Goal: Information Seeking & Learning: Learn about a topic

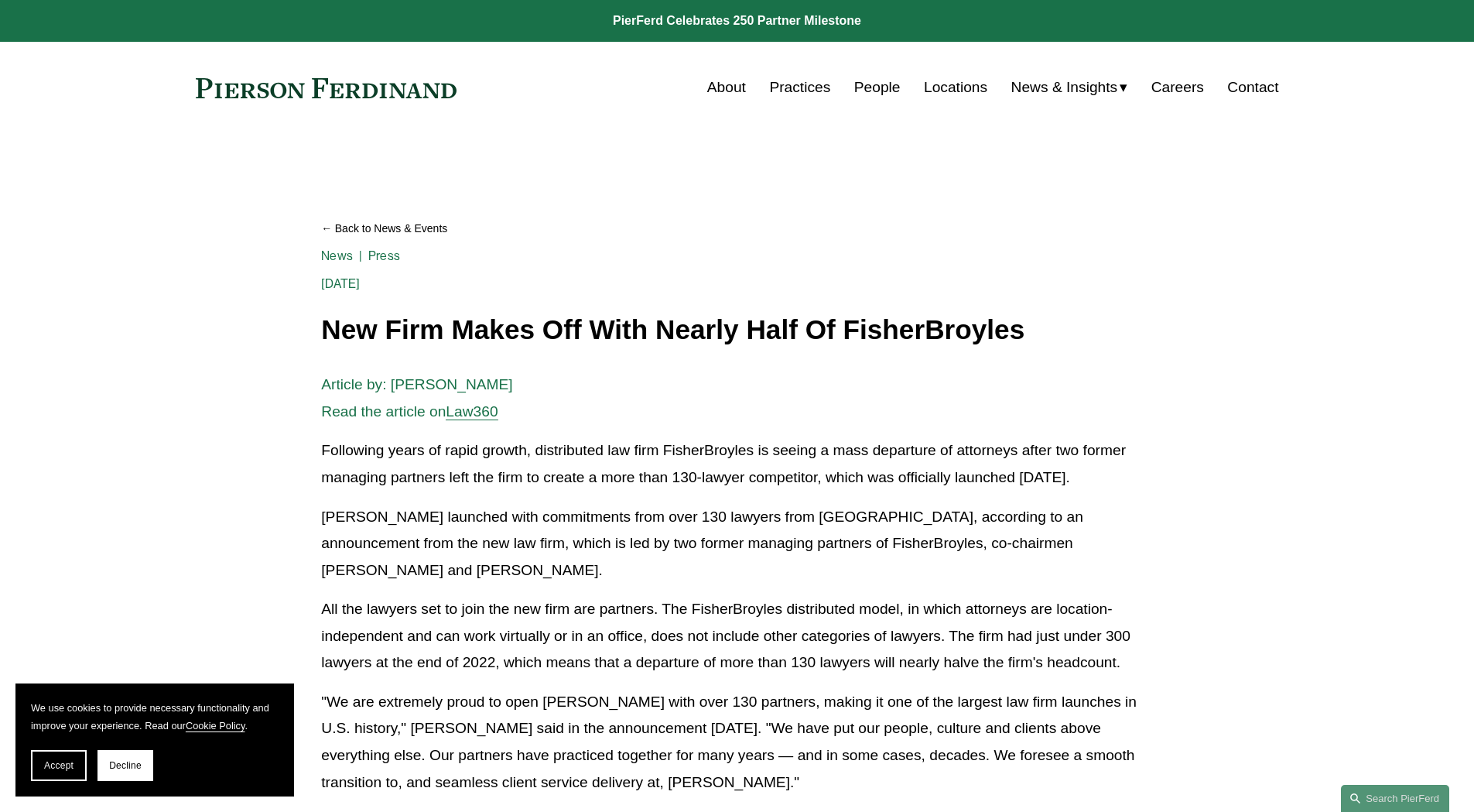
click at [451, 92] on link at bounding box center [326, 88] width 261 height 20
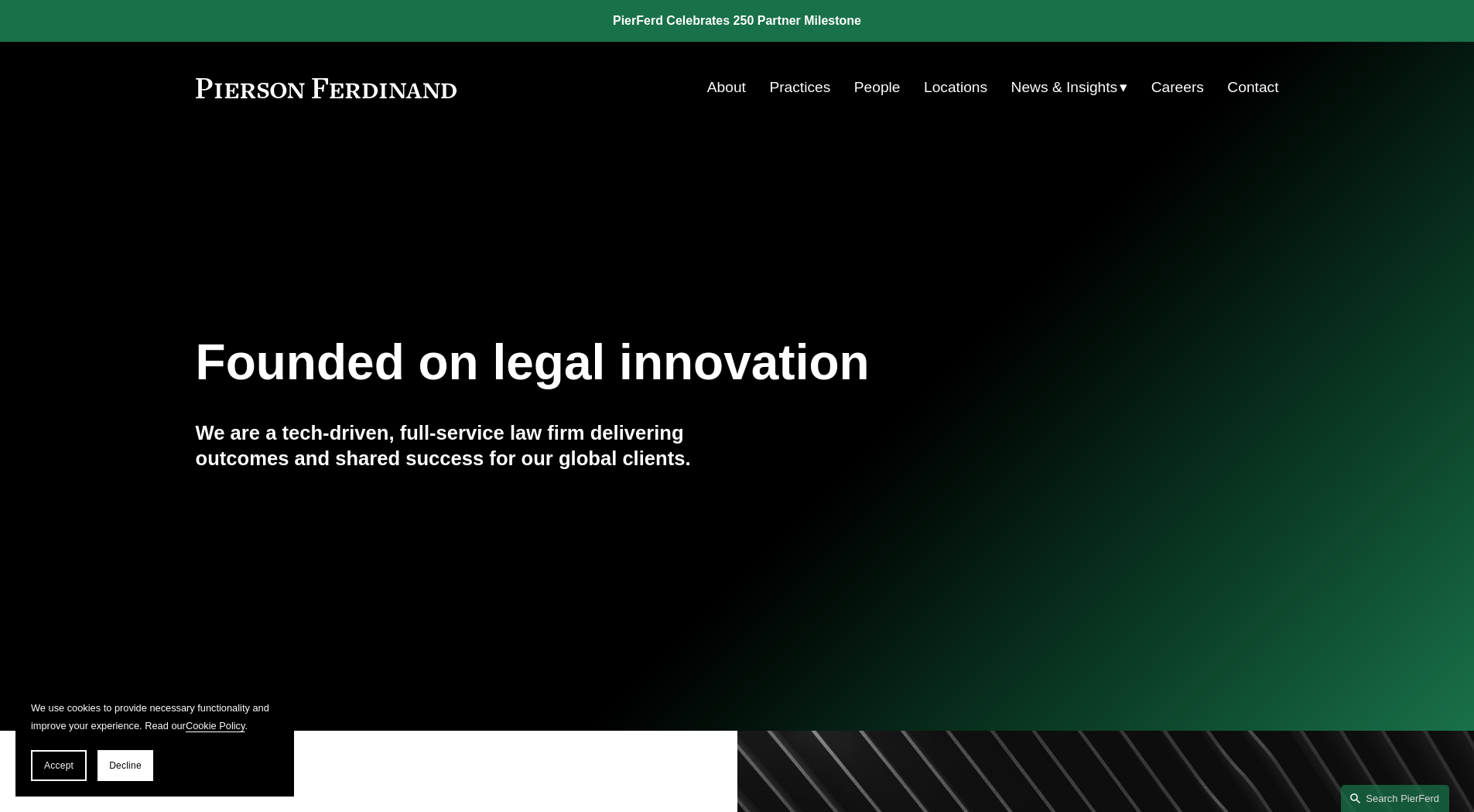
click at [726, 92] on link "About" at bounding box center [726, 87] width 39 height 30
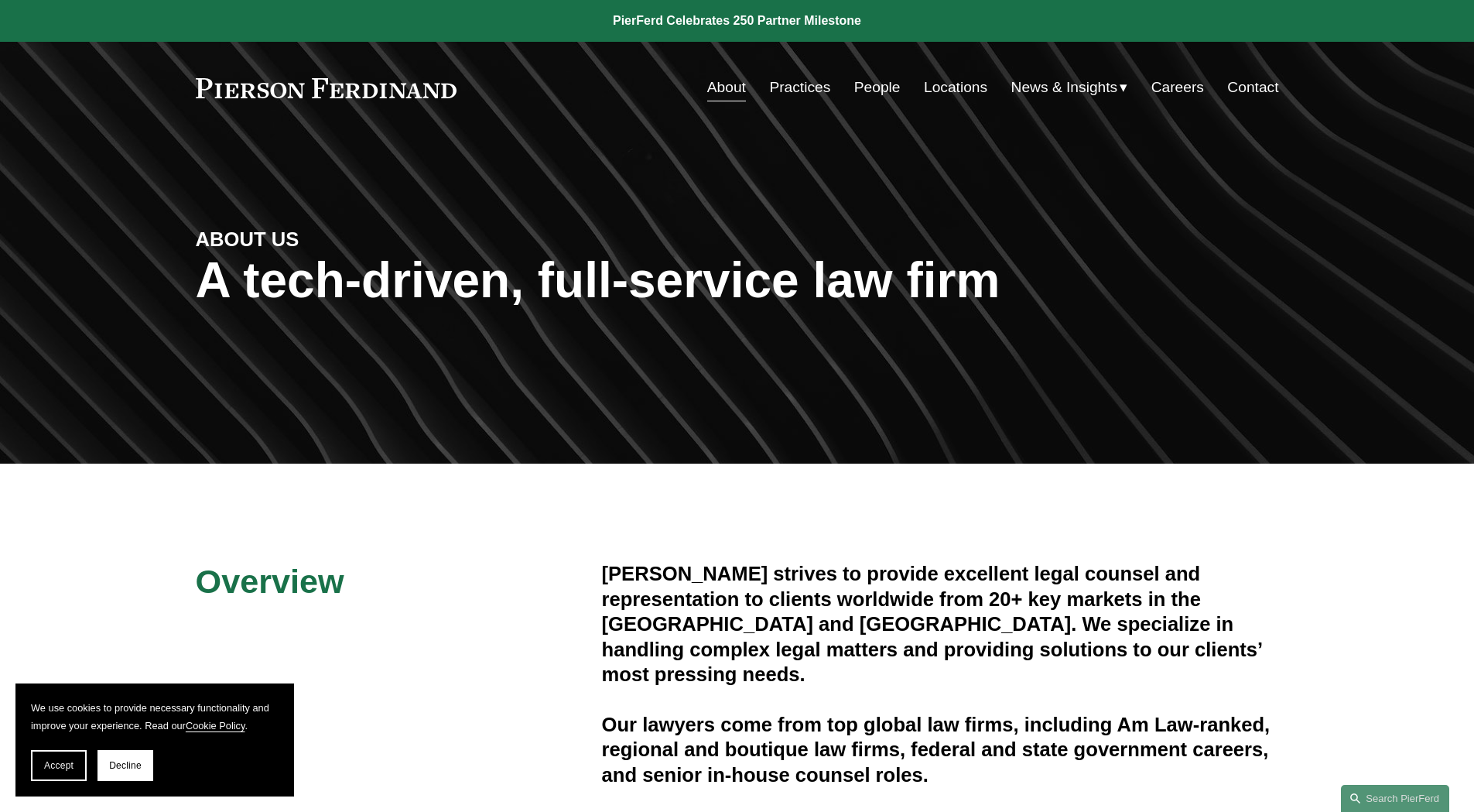
click at [889, 84] on link "People" at bounding box center [877, 87] width 46 height 30
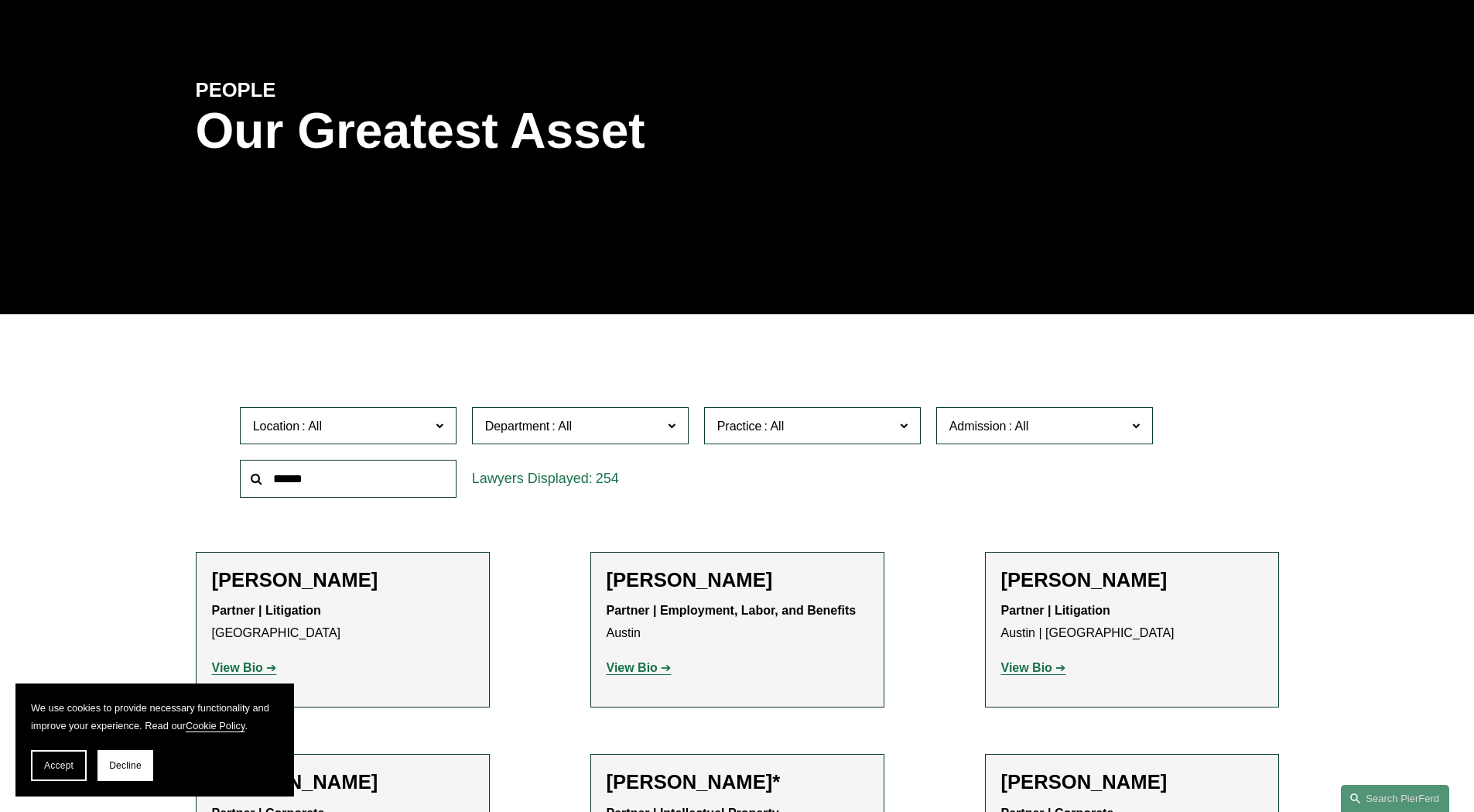
scroll to position [155, 0]
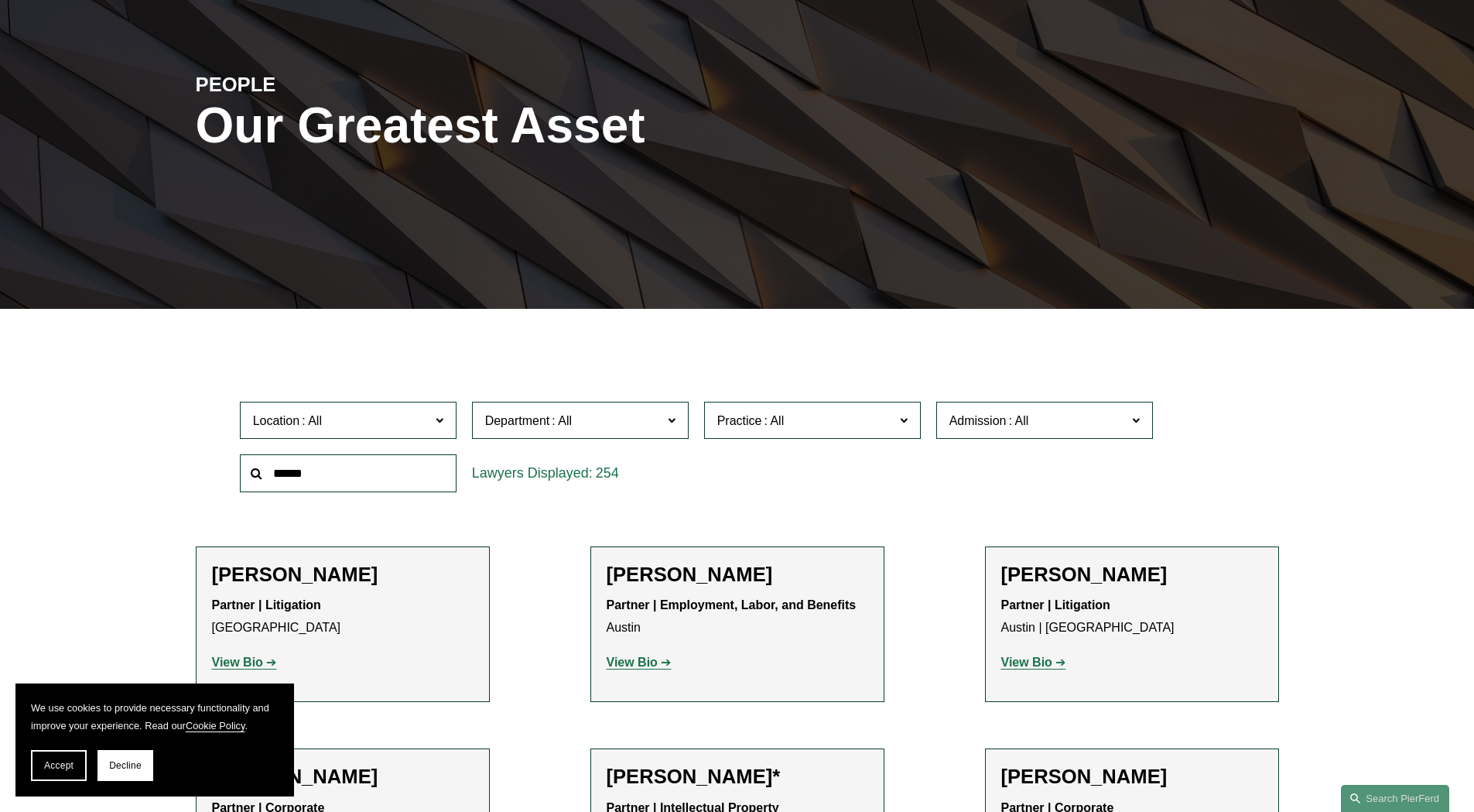
click at [445, 423] on label "Location" at bounding box center [348, 420] width 217 height 38
click at [1144, 424] on label "Admission" at bounding box center [1044, 420] width 217 height 38
click at [0, 0] on link "New Hampshire" at bounding box center [0, 0] width 0 height 0
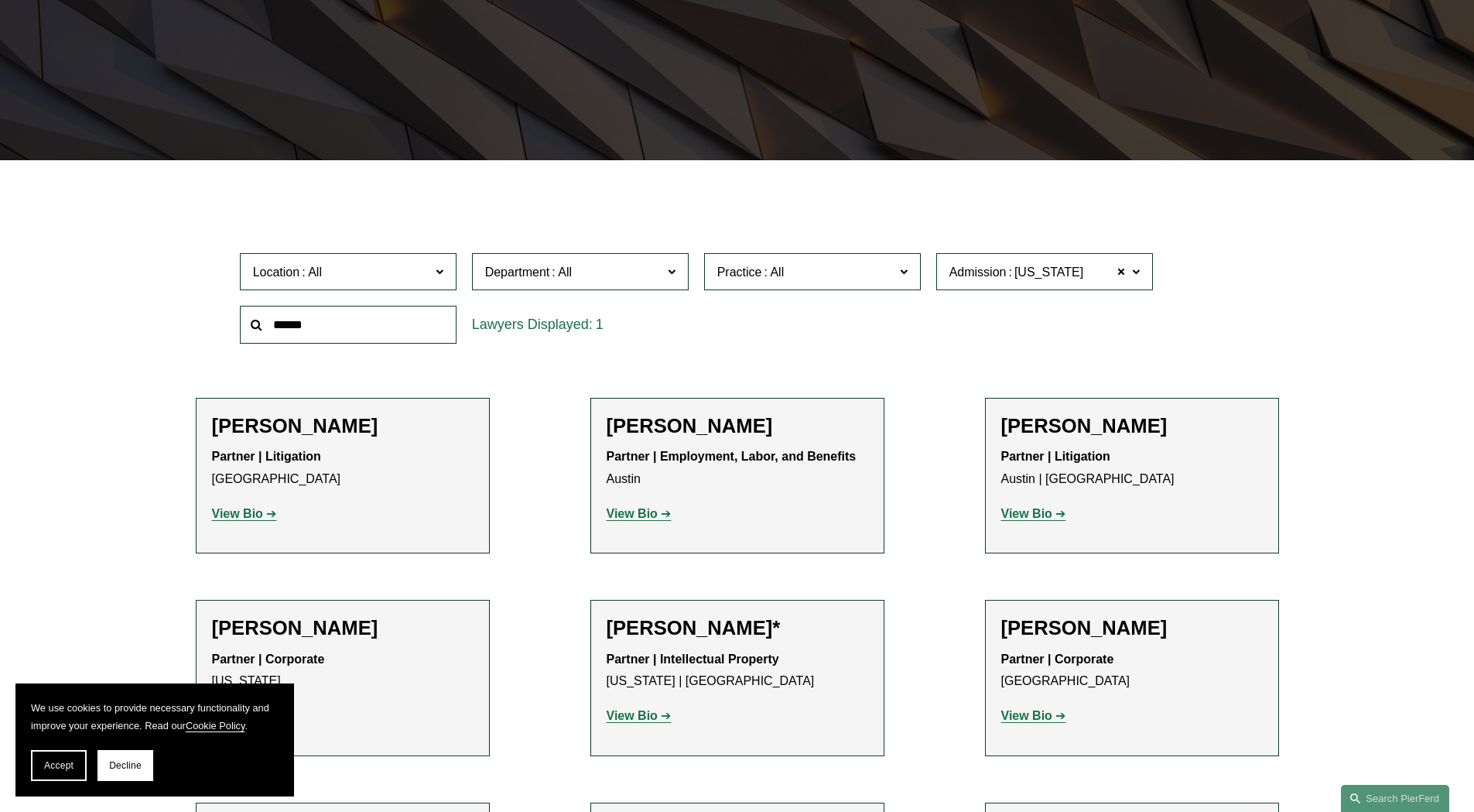
scroll to position [309, 0]
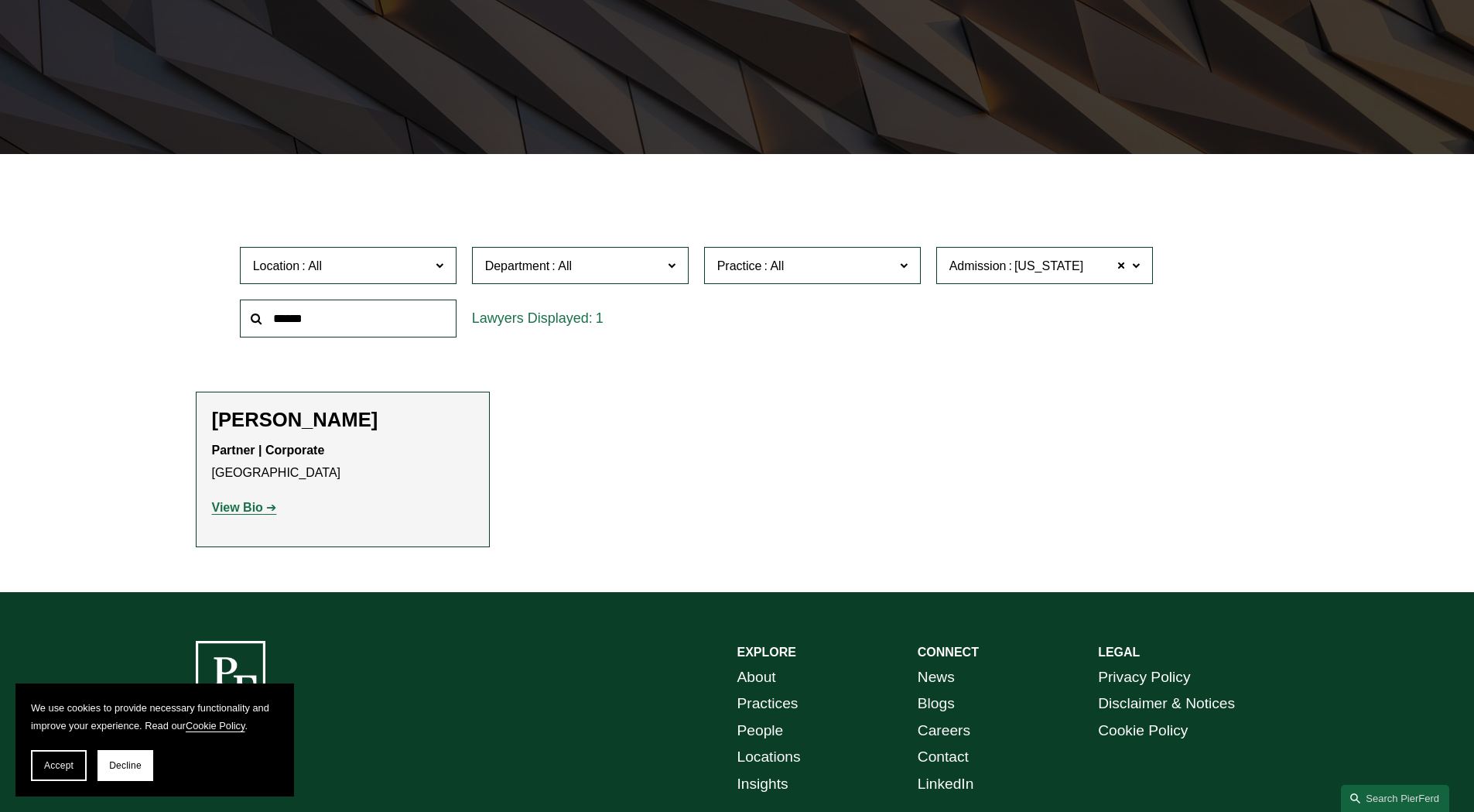
click at [241, 503] on strong "View Bio" at bounding box center [237, 507] width 51 height 13
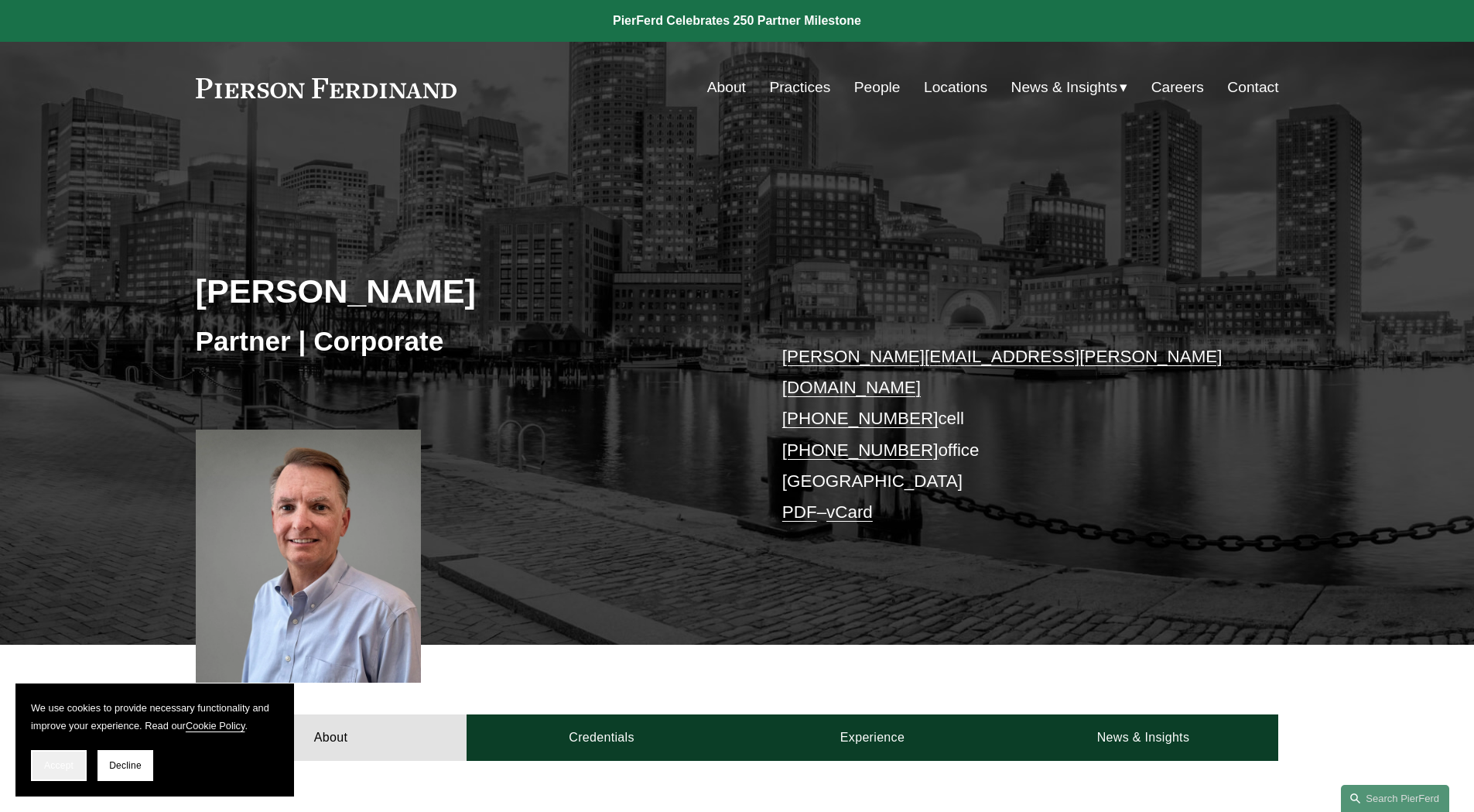
click at [70, 769] on span "Accept" at bounding box center [59, 765] width 30 height 11
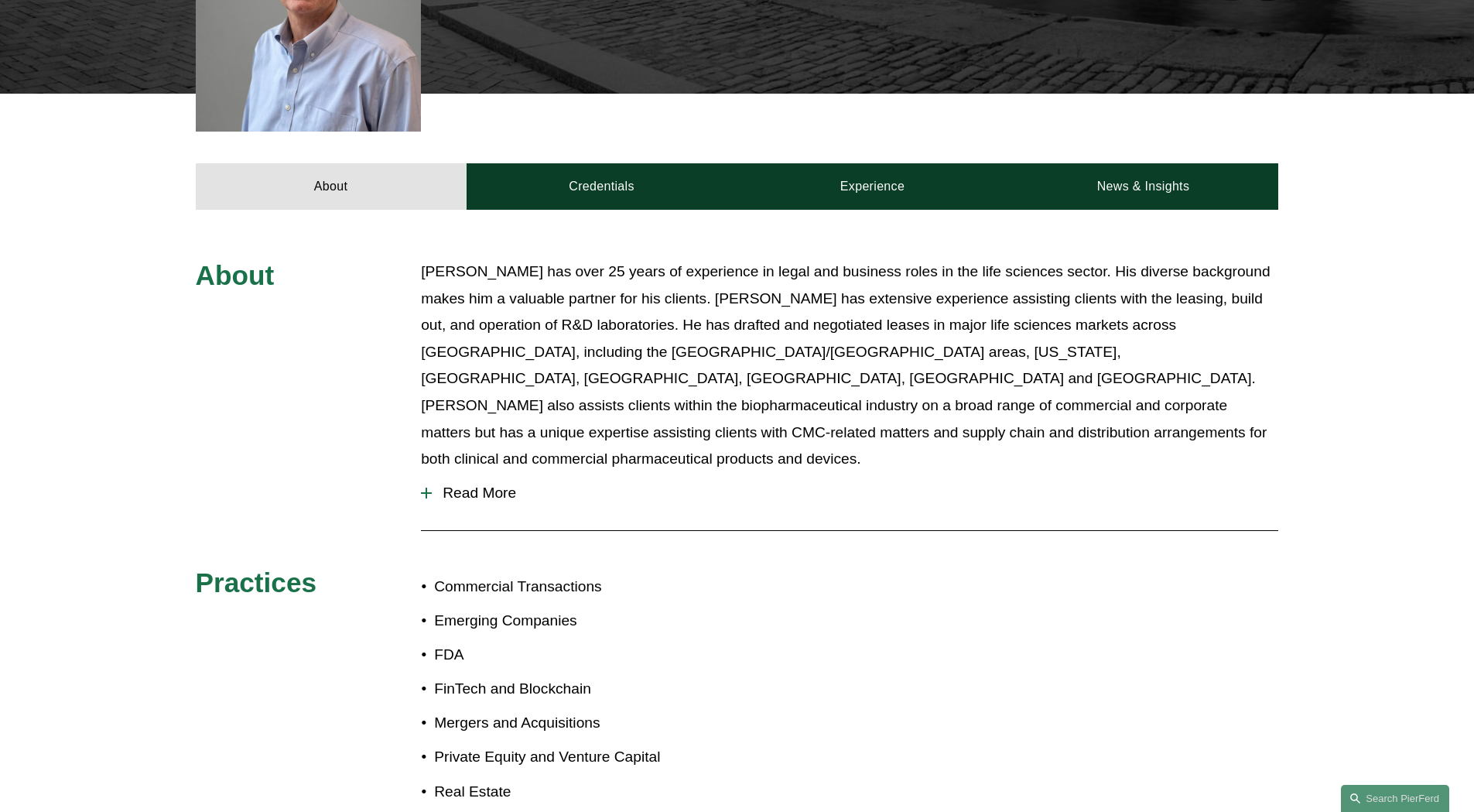
scroll to position [619, 0]
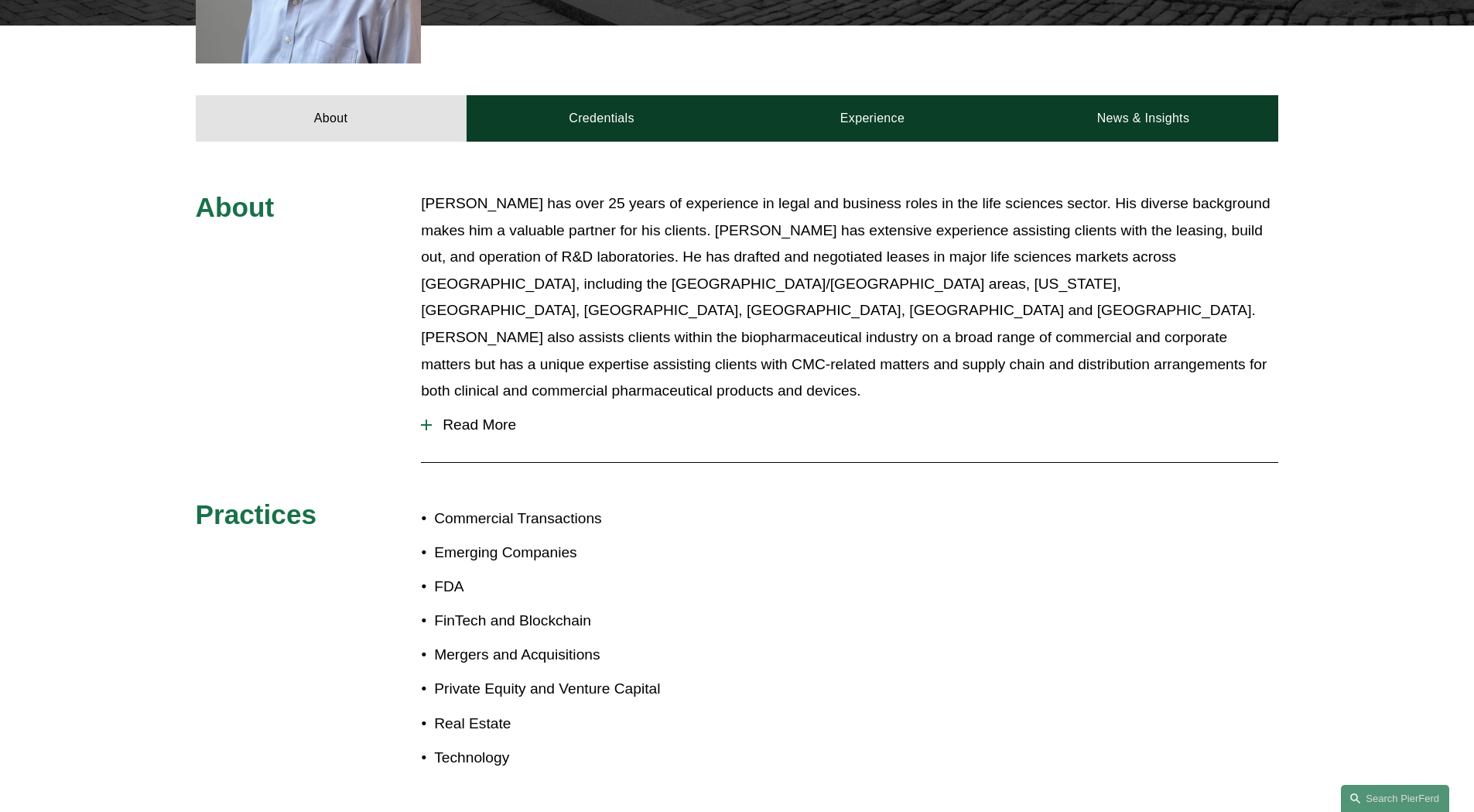
click at [430, 424] on div at bounding box center [426, 425] width 11 height 2
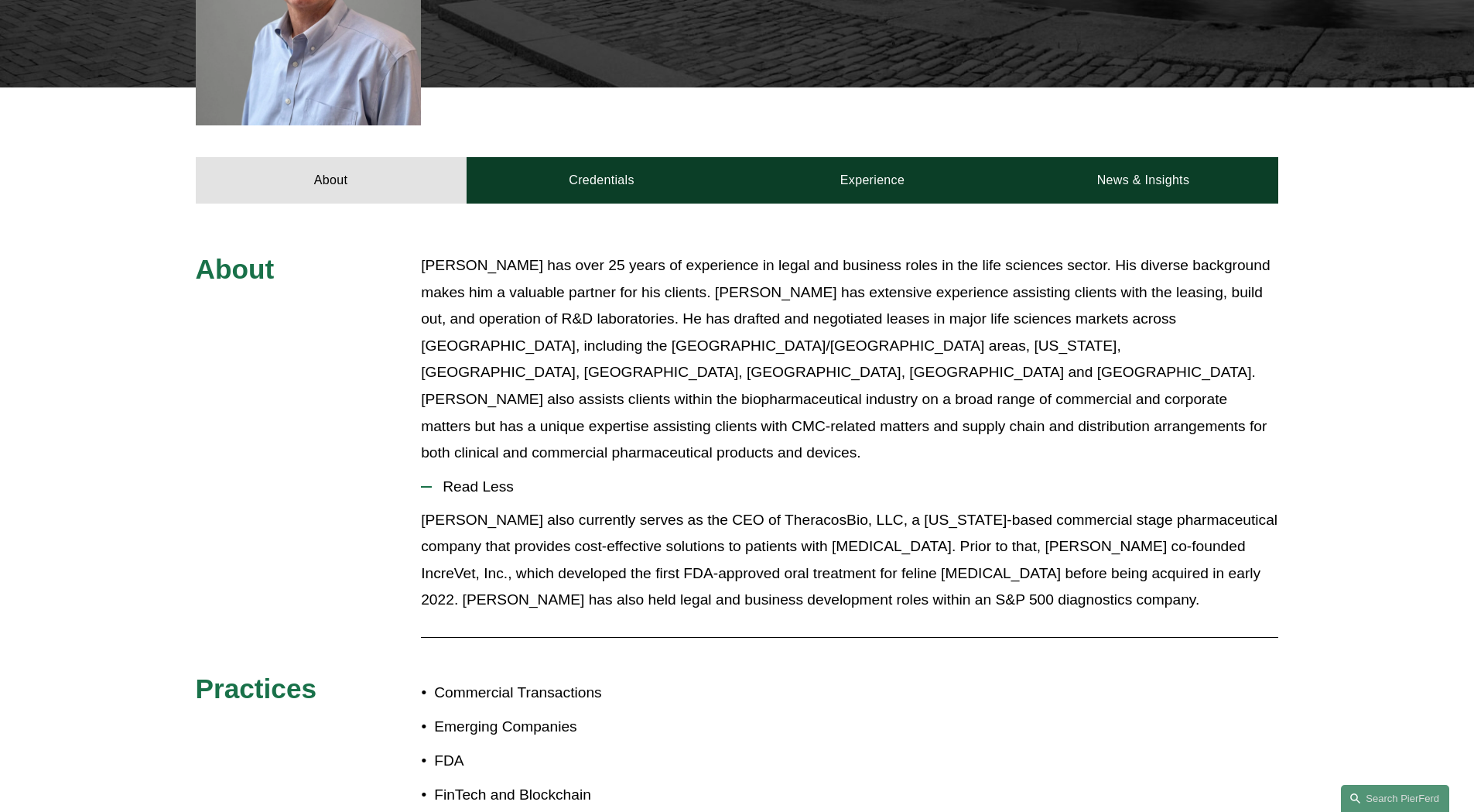
scroll to position [542, 0]
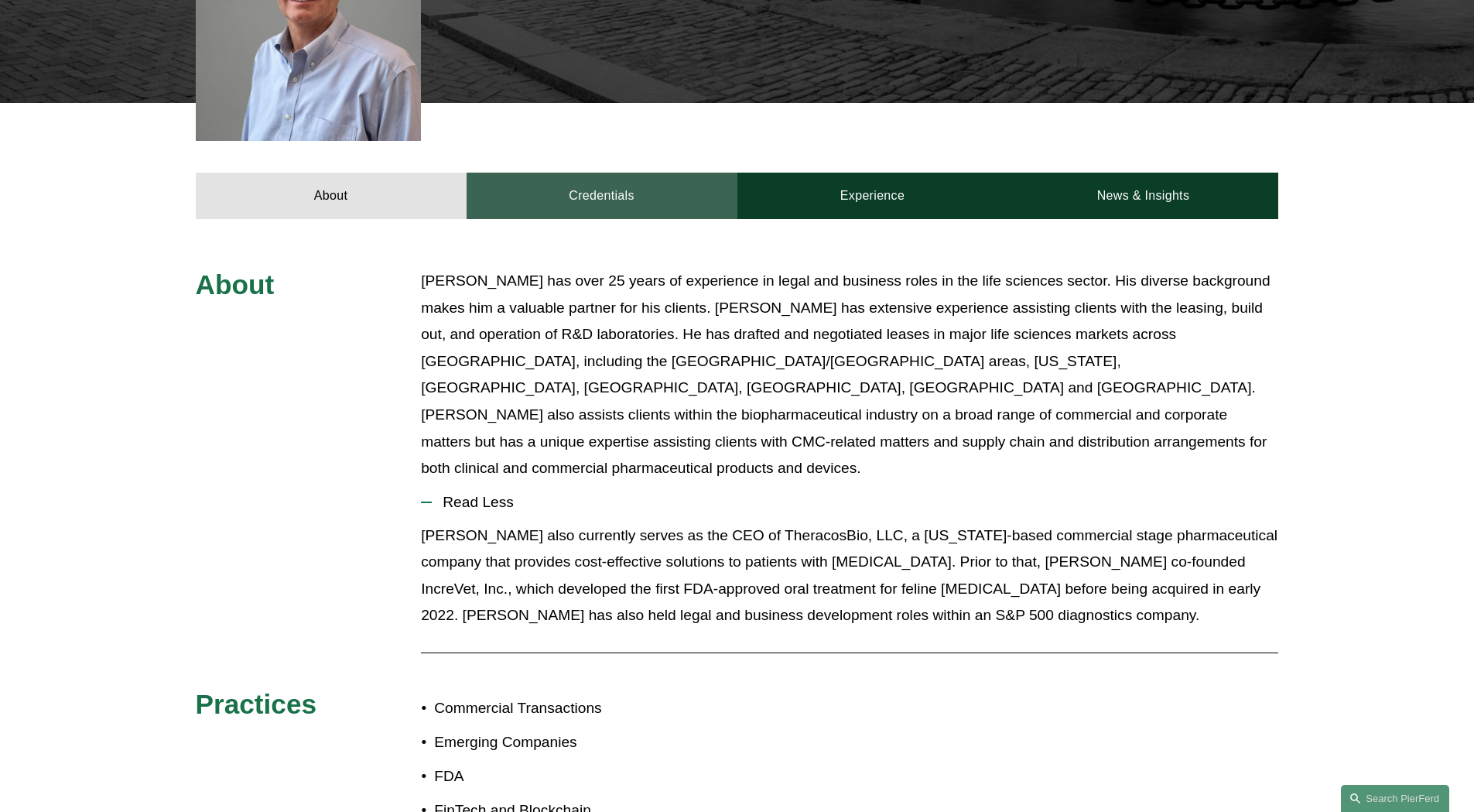
click at [594, 178] on link "Credentials" at bounding box center [602, 195] width 271 height 46
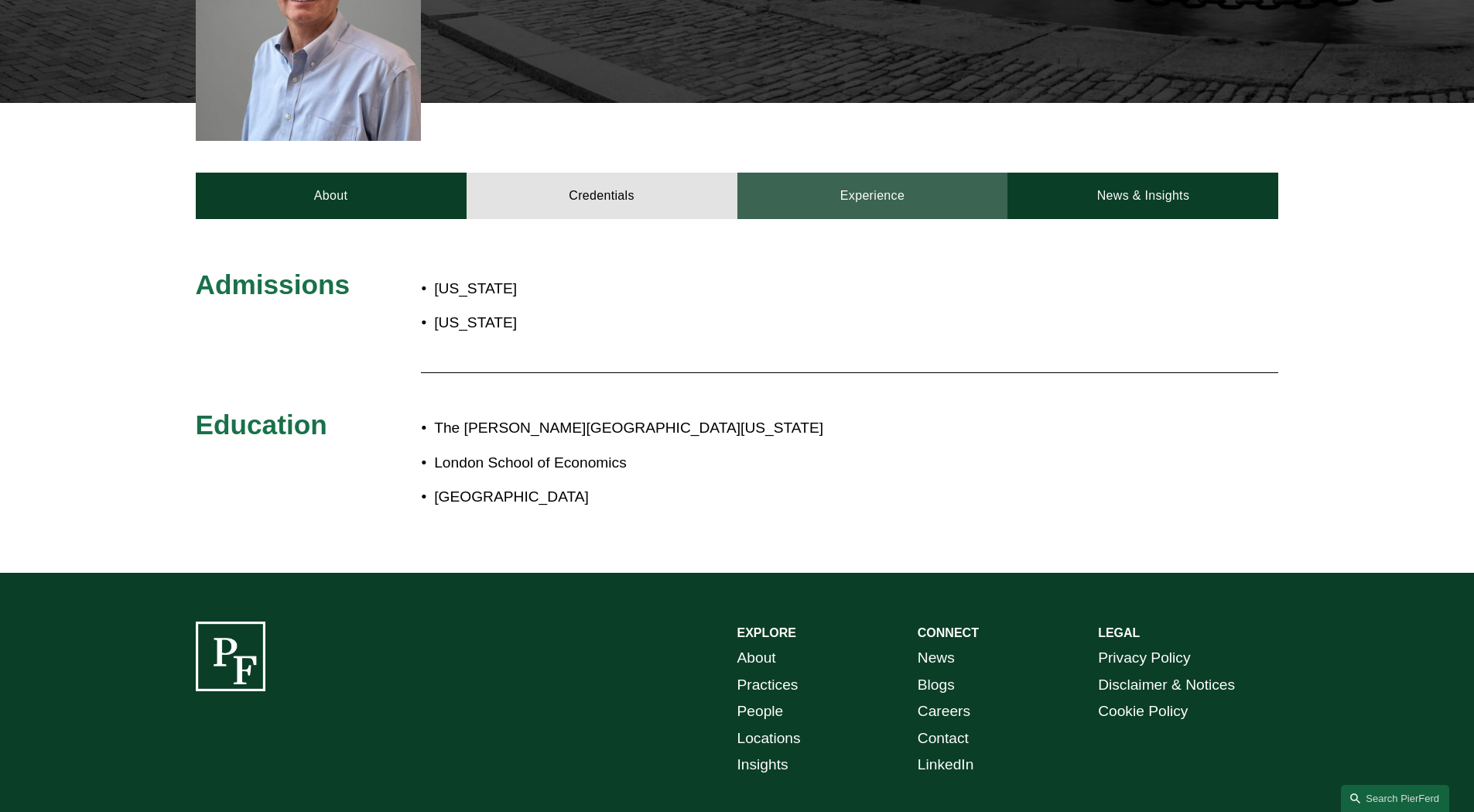
click at [877, 179] on link "Experience" at bounding box center [873, 195] width 271 height 46
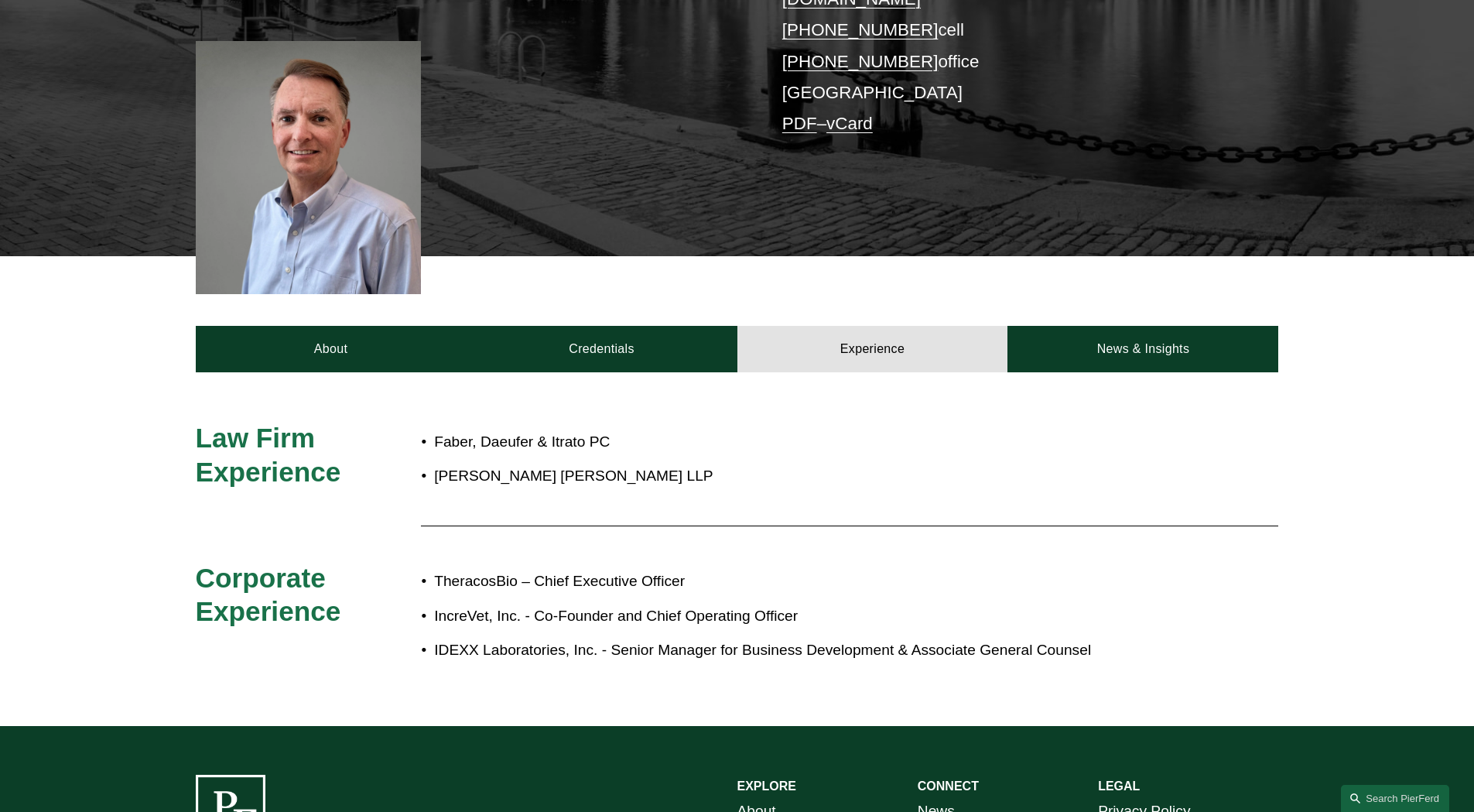
scroll to position [387, 0]
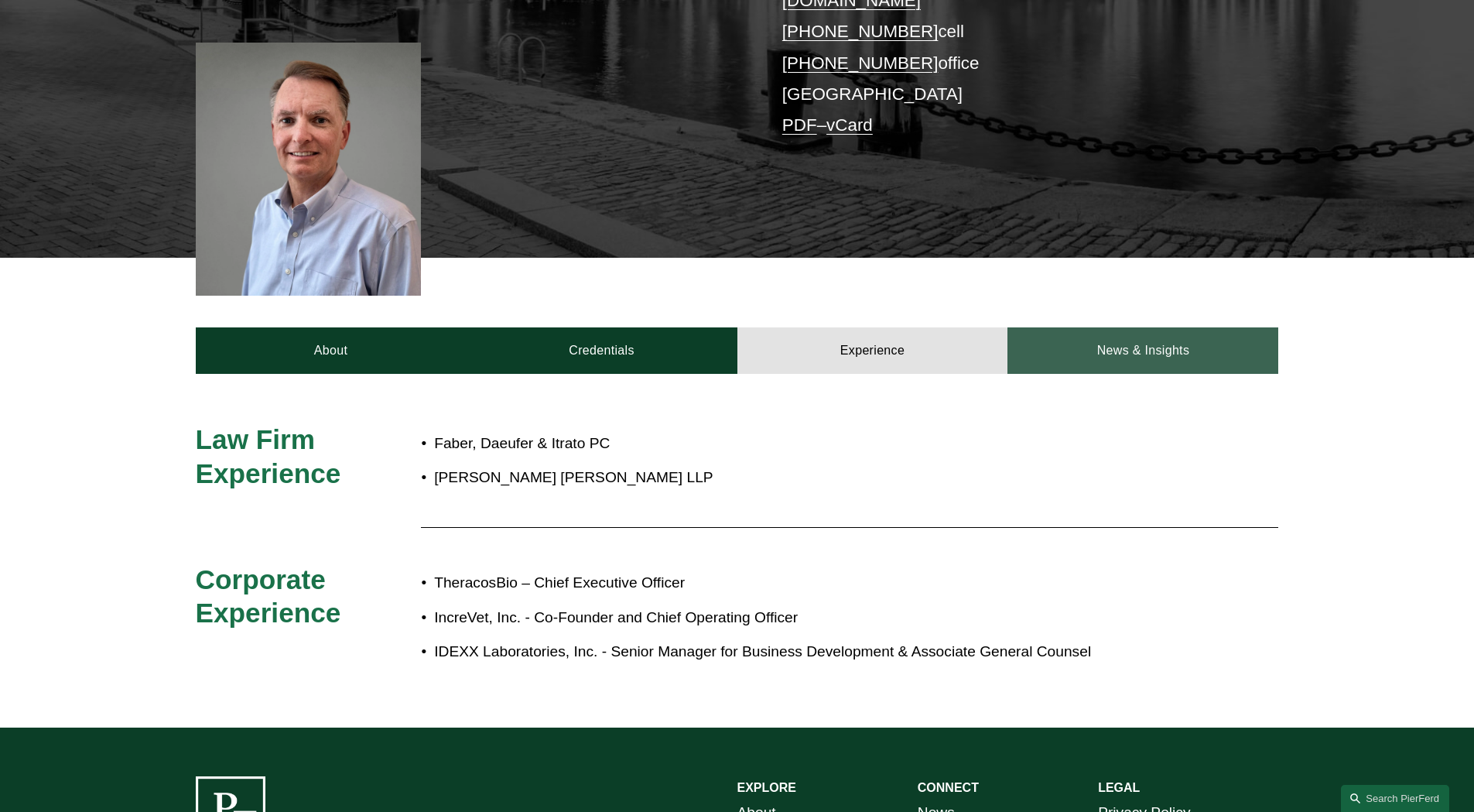
click at [1115, 327] on link "News & Insights" at bounding box center [1143, 350] width 271 height 46
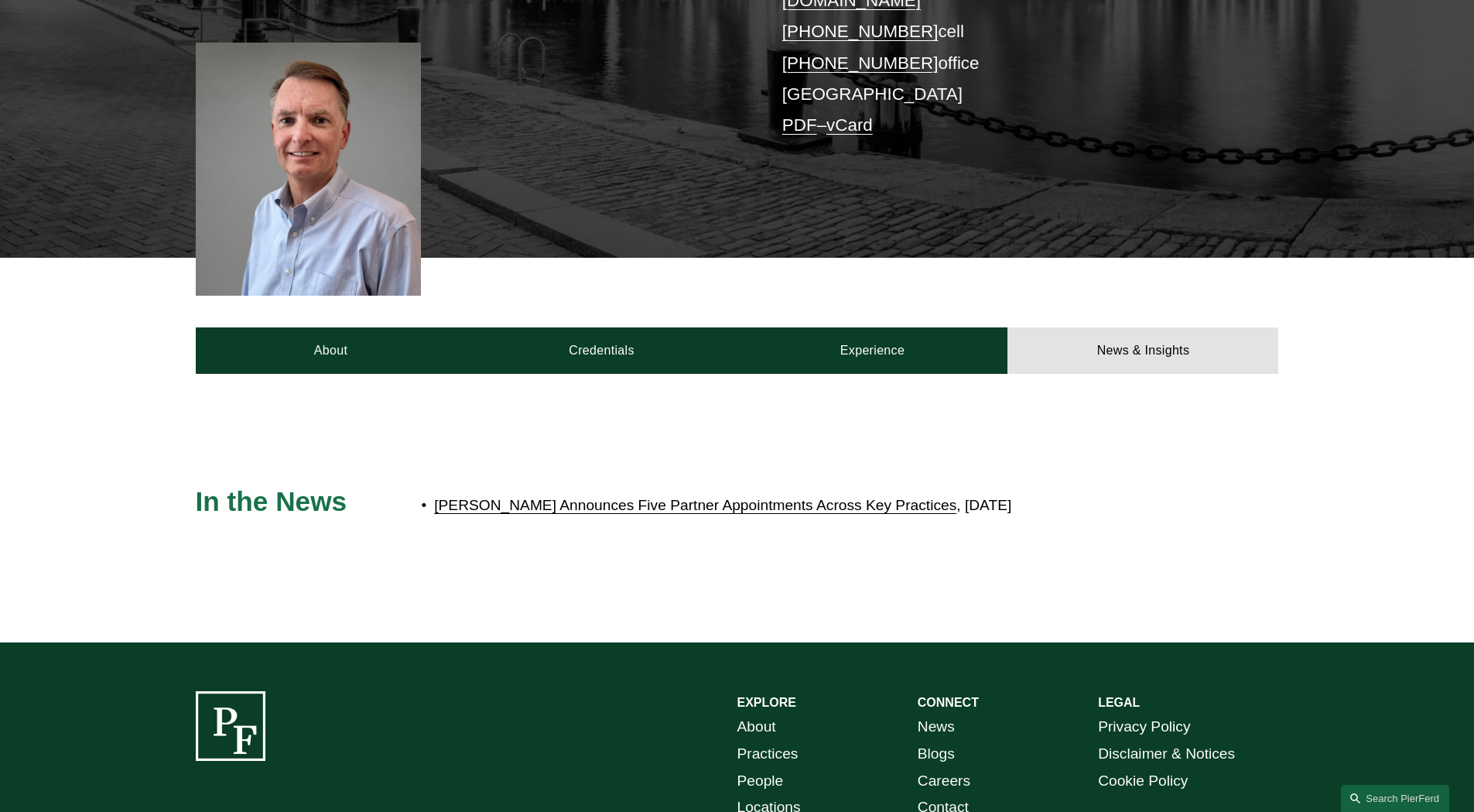
click at [798, 497] on link "Pierson Ferdinand Announces Five Partner Appointments Across Key Practices" at bounding box center [696, 505] width 523 height 16
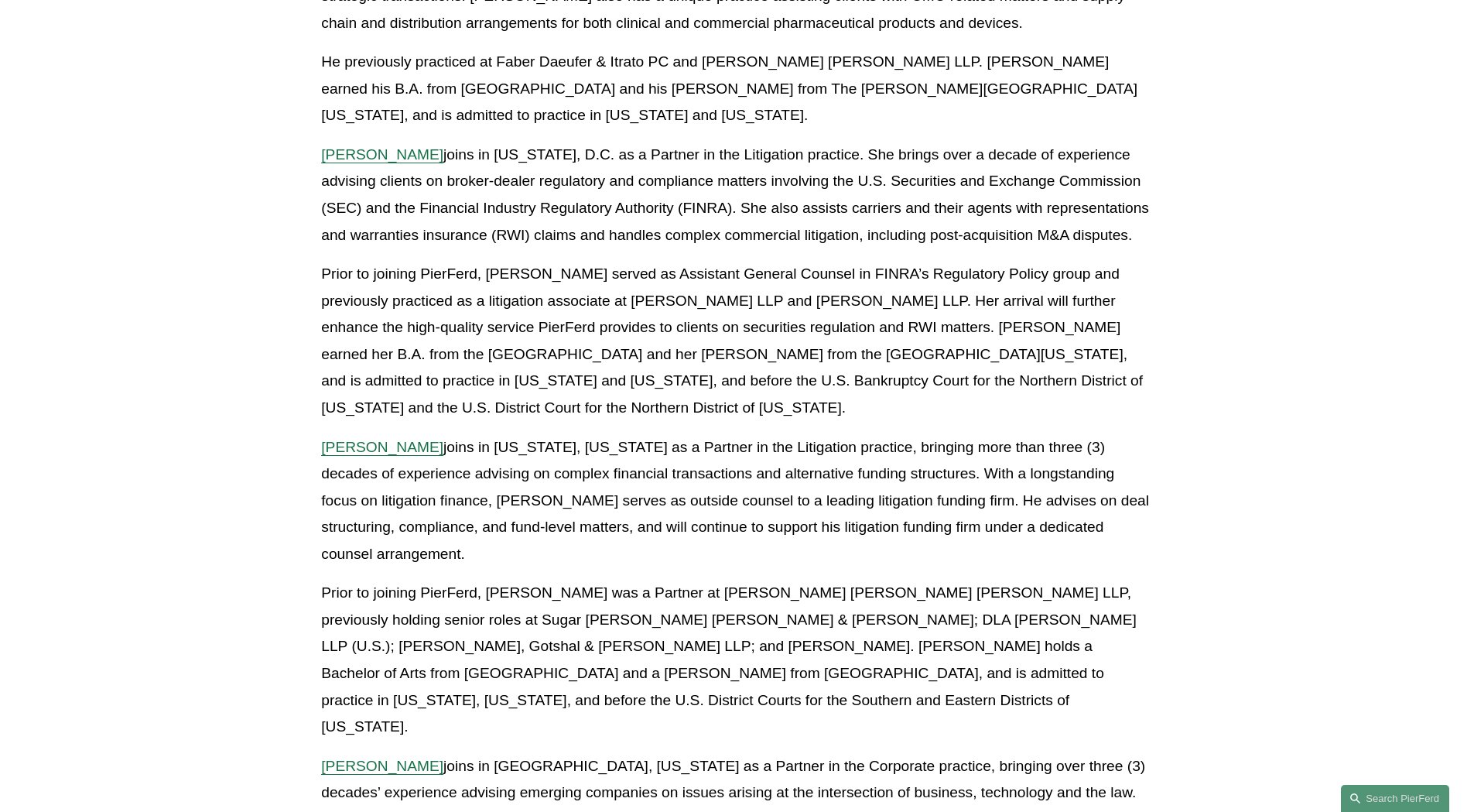
scroll to position [1006, 0]
